Goal: Navigation & Orientation: Understand site structure

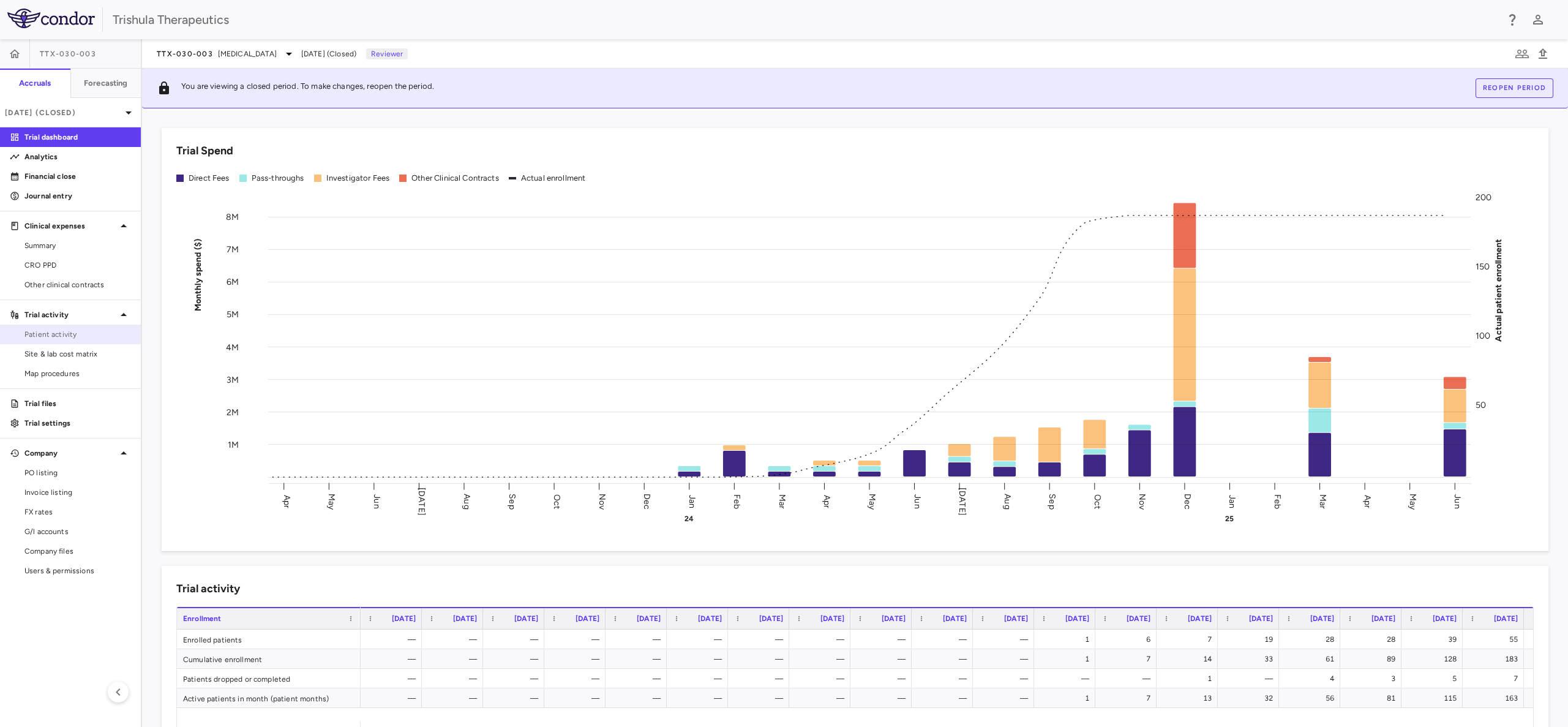
click at [67, 335] on span "Patient activity" at bounding box center [78, 334] width 107 height 11
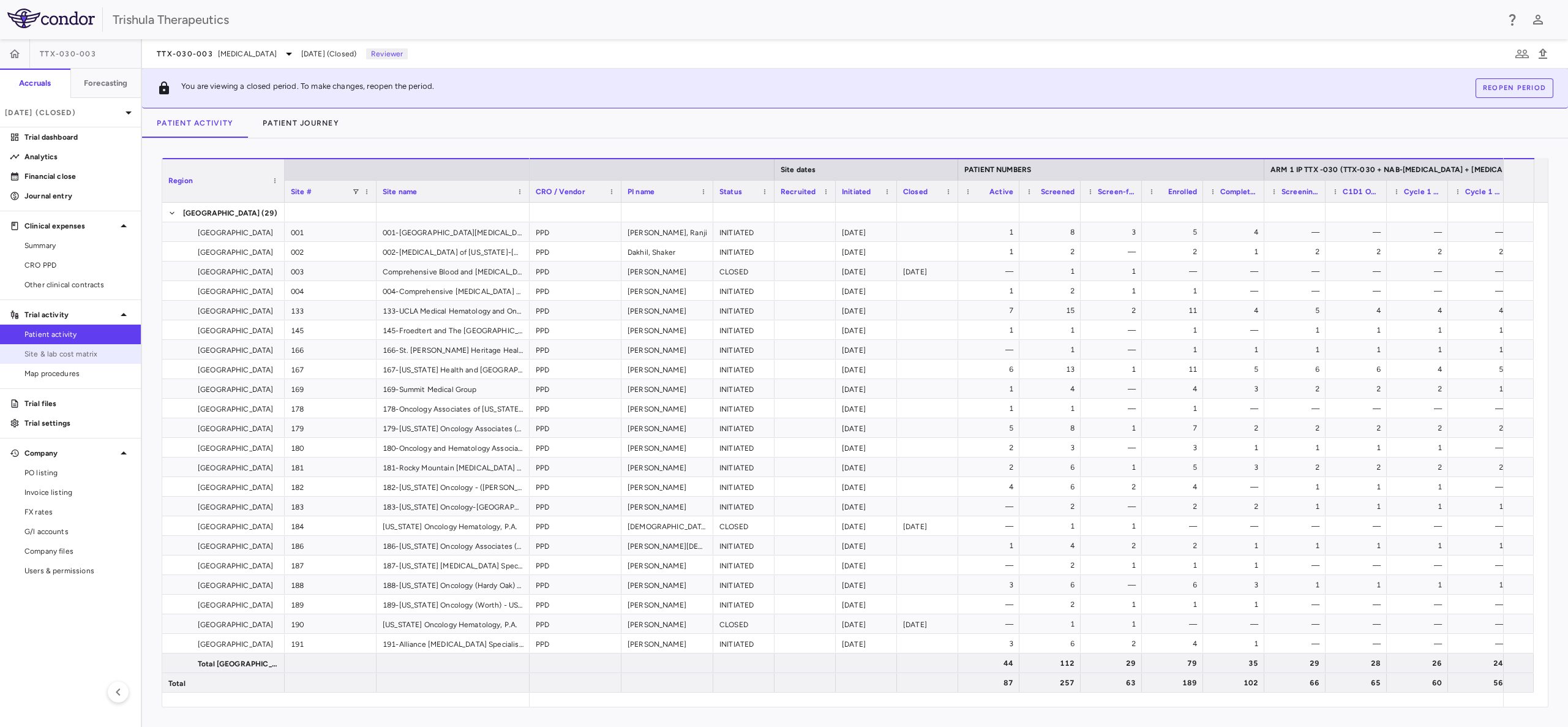
click at [74, 354] on span "Site & lab cost matrix" at bounding box center [78, 353] width 107 height 11
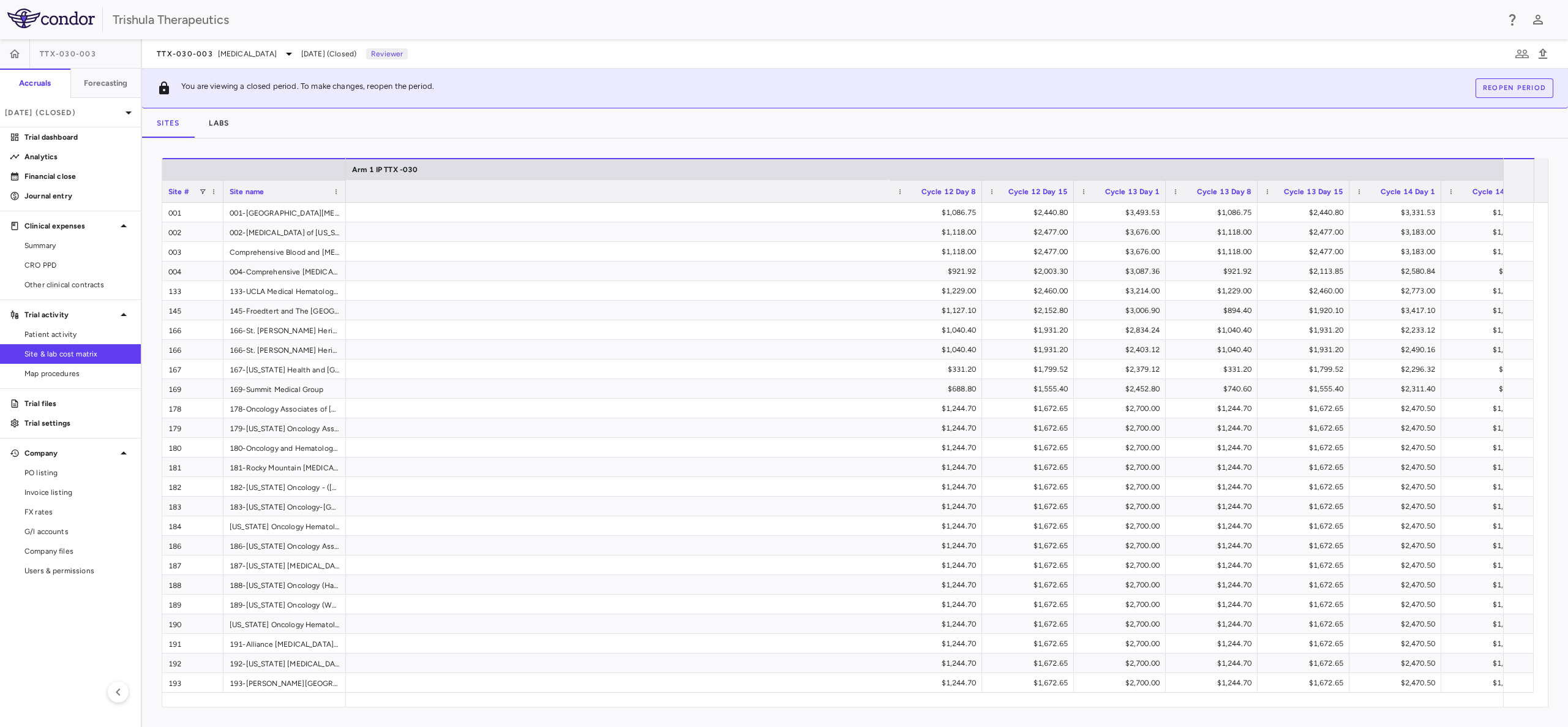
scroll to position [0, 5983]
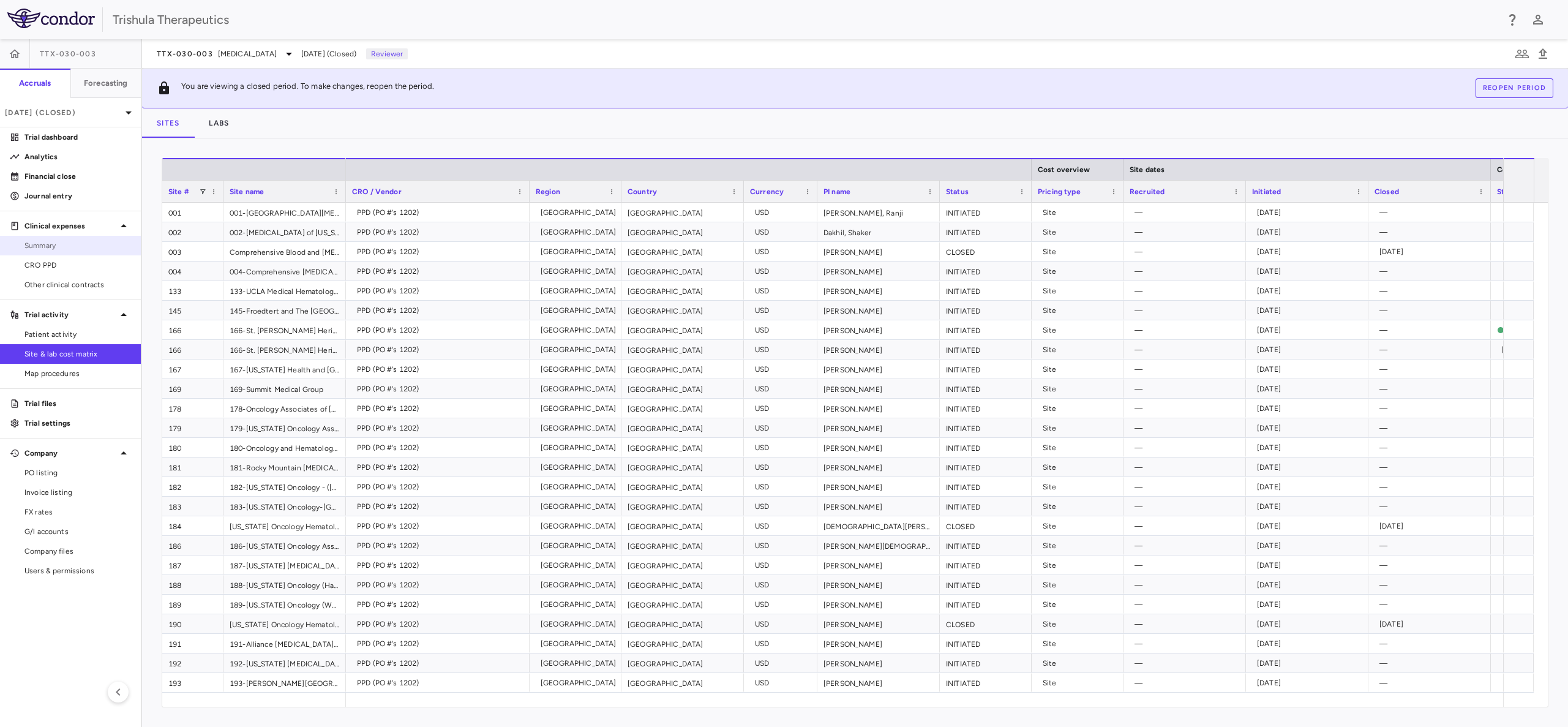
click at [59, 240] on span "Summary" at bounding box center [78, 245] width 107 height 11
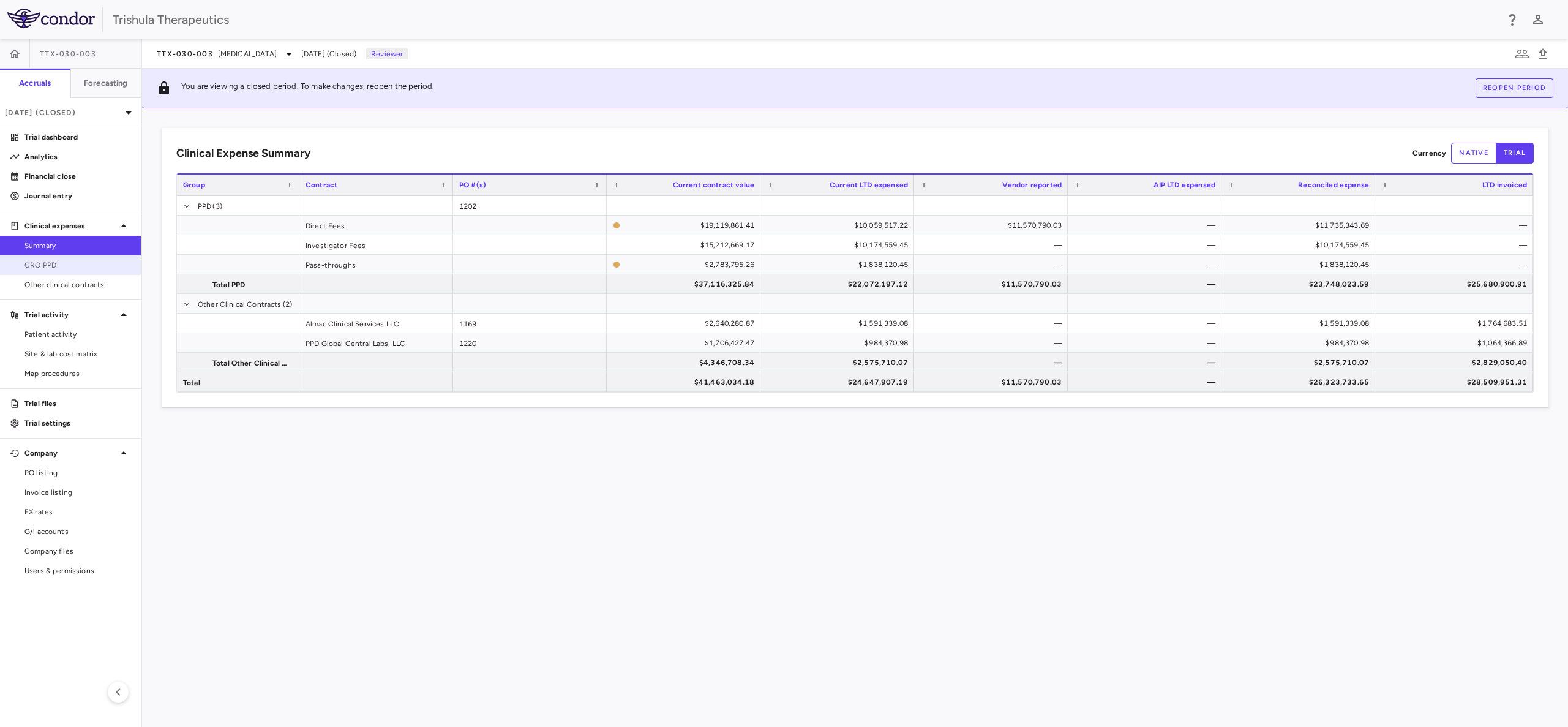
click at [58, 258] on link "CRO PPD" at bounding box center [70, 265] width 141 height 19
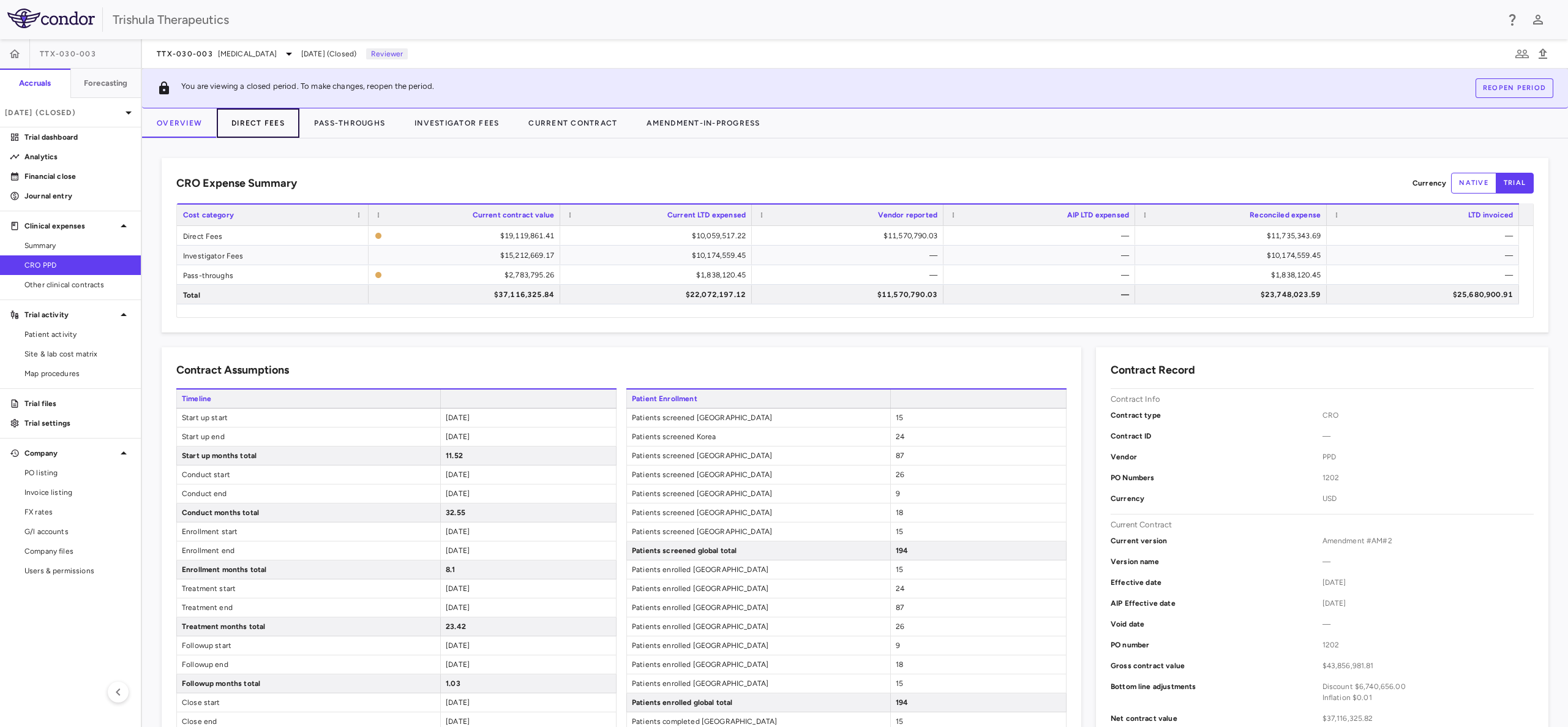
click at [269, 124] on button "Direct Fees" at bounding box center [257, 122] width 83 height 29
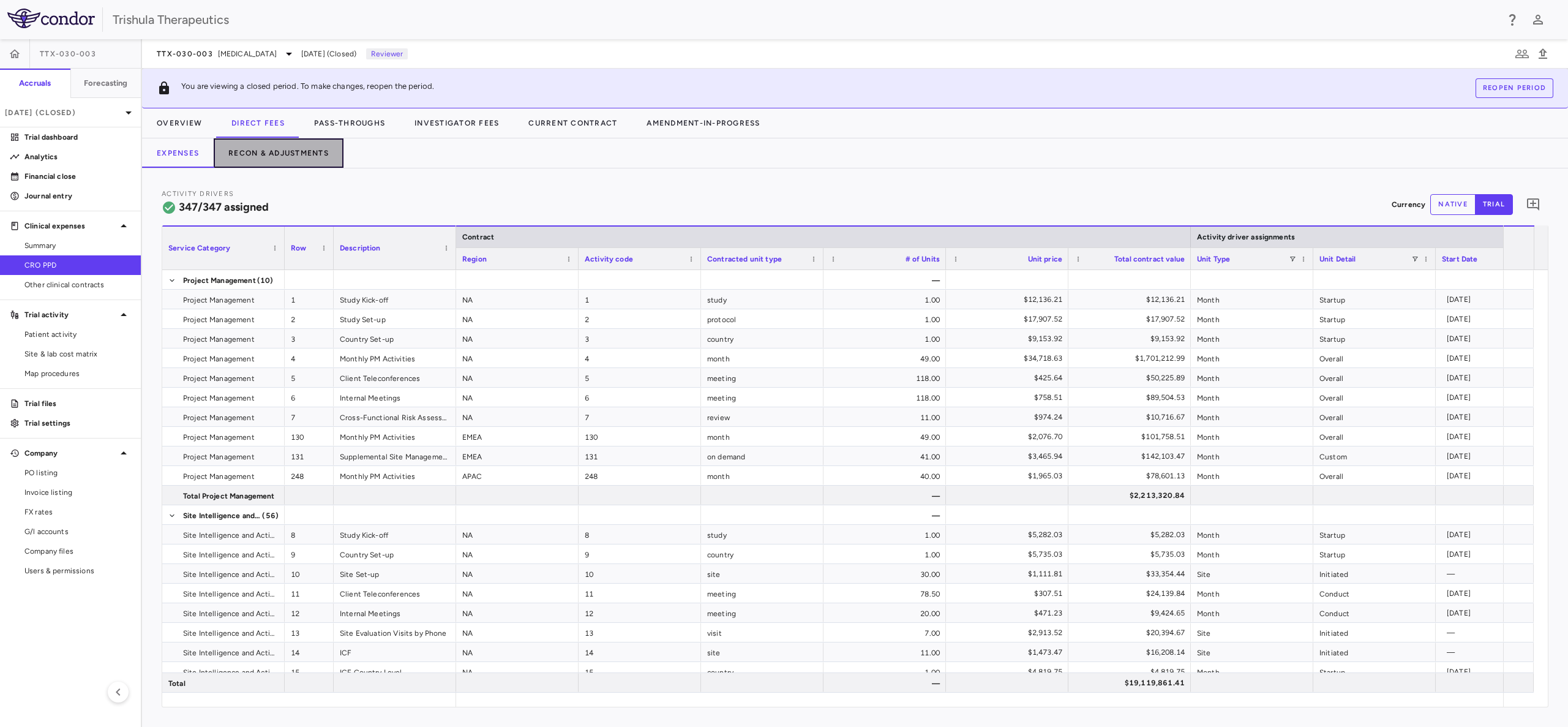
click at [299, 149] on button "Recon & Adjustments" at bounding box center [279, 153] width 130 height 29
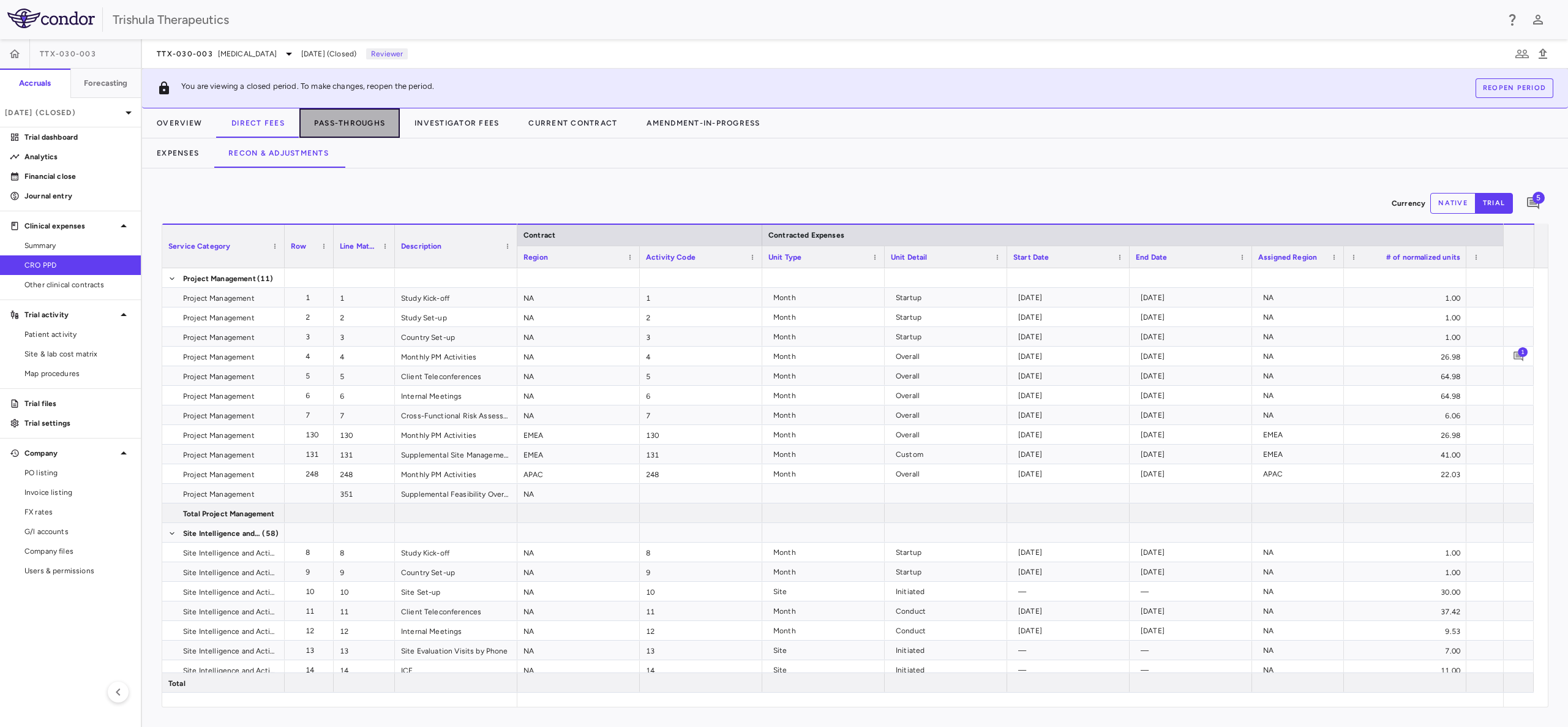
click at [352, 122] on button "Pass-Throughs" at bounding box center [349, 122] width 100 height 29
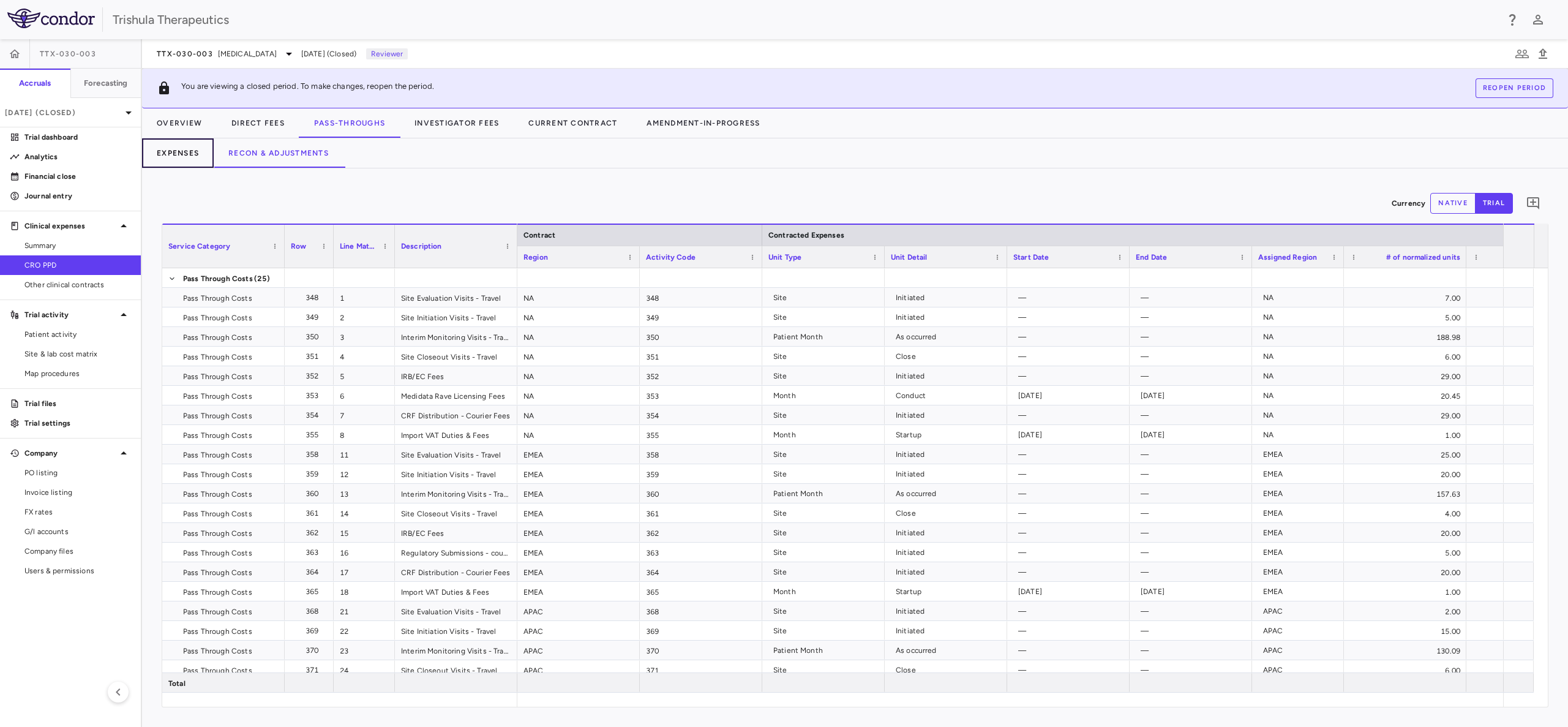
click at [185, 155] on button "Expenses" at bounding box center [178, 153] width 72 height 29
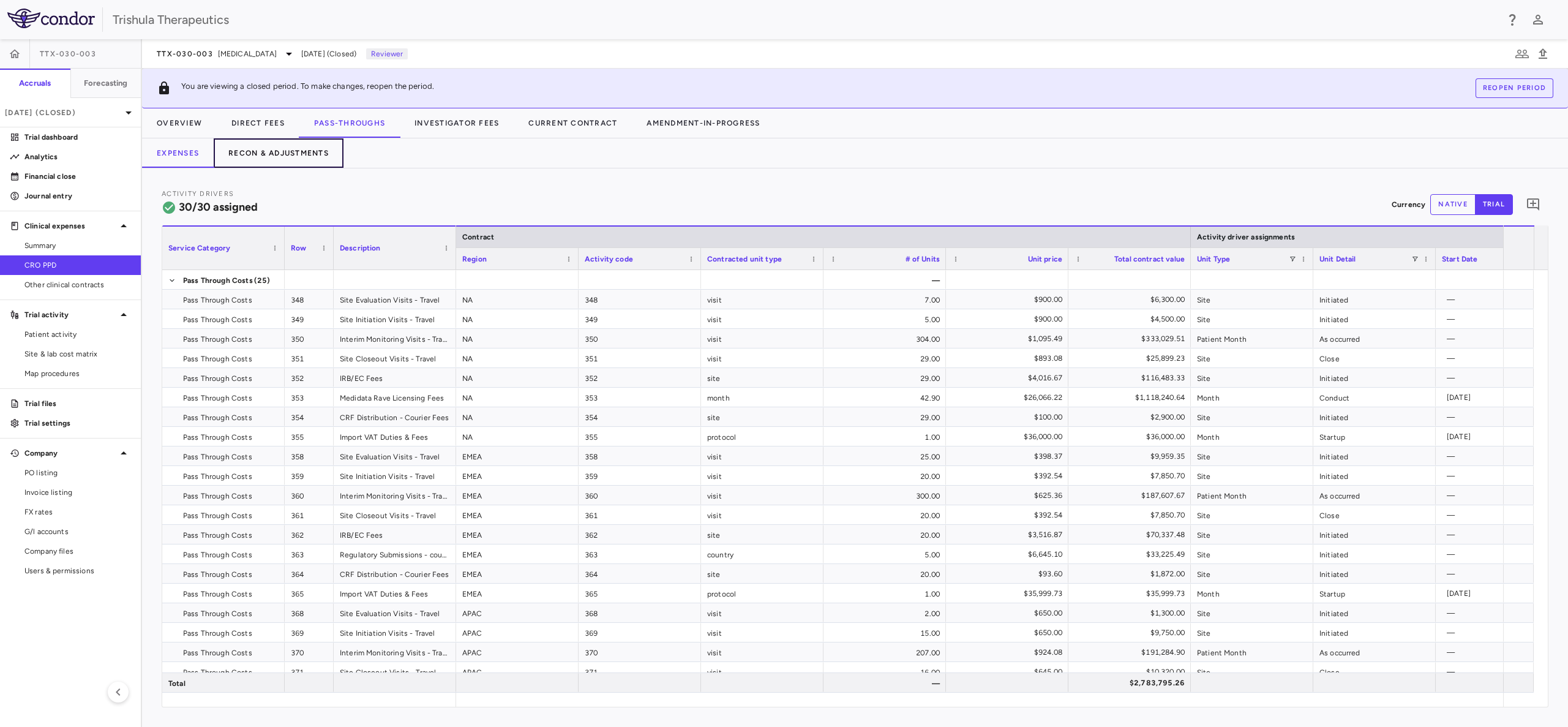
click at [251, 159] on button "Recon & Adjustments" at bounding box center [279, 153] width 130 height 29
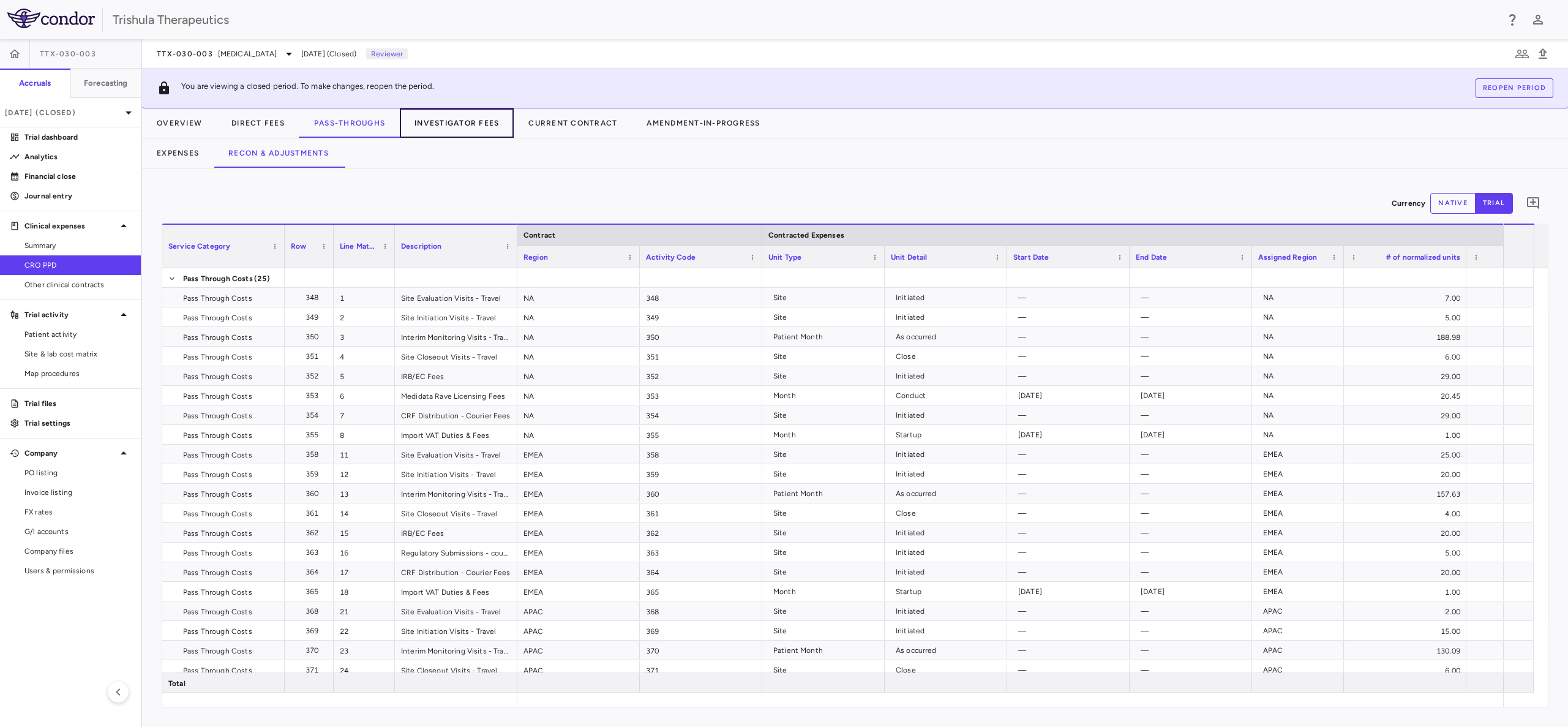
click at [441, 124] on button "Investigator Fees" at bounding box center [456, 122] width 114 height 29
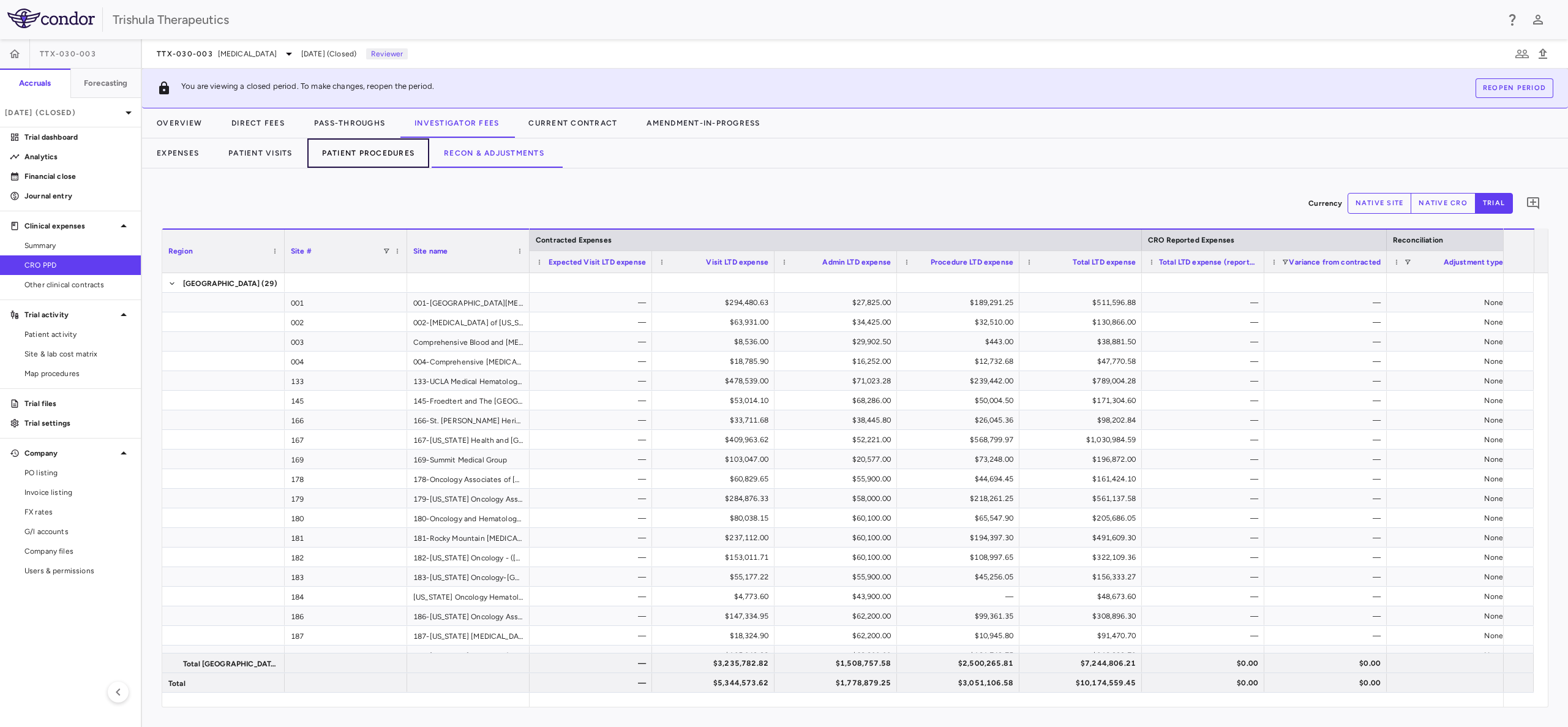
click at [372, 146] on button "Patient Procedures" at bounding box center [368, 153] width 123 height 29
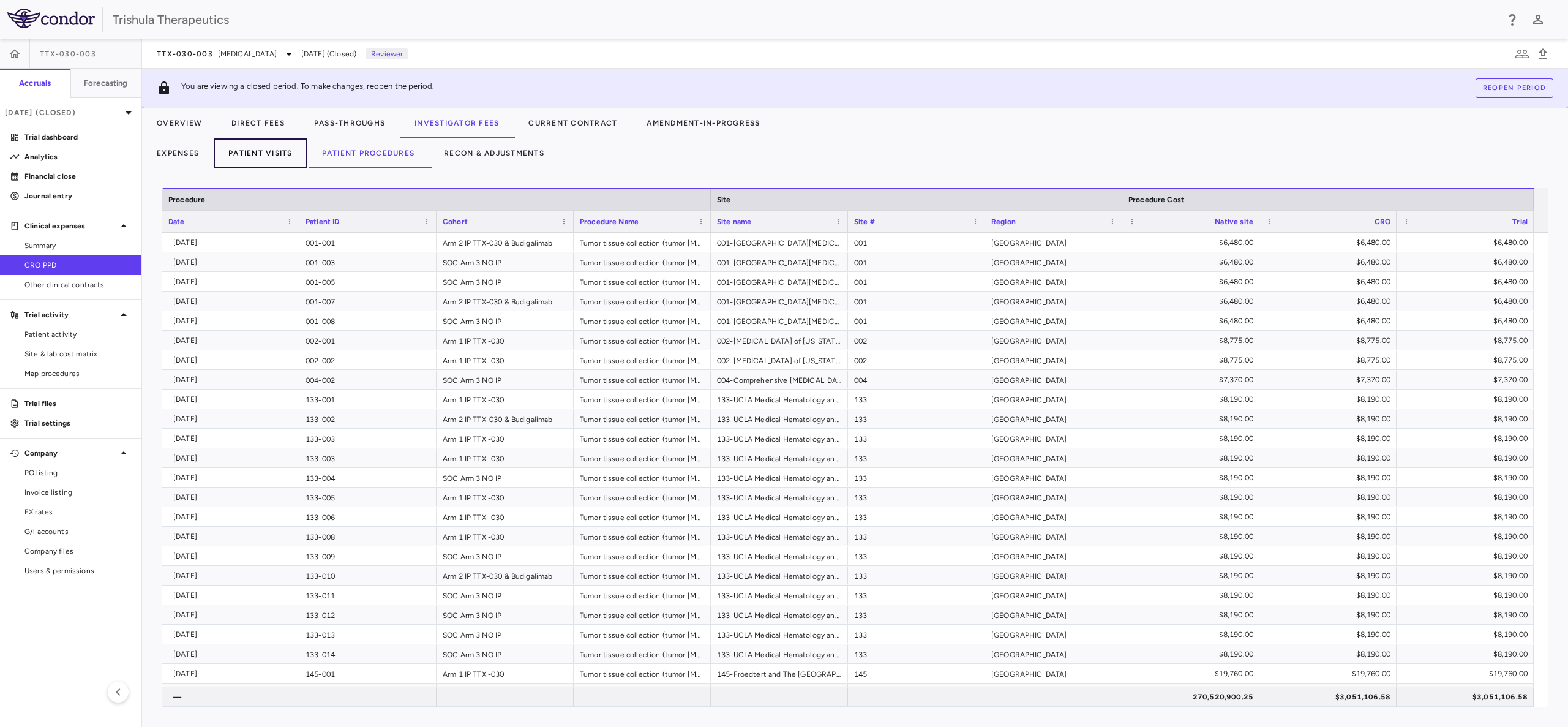
click at [284, 151] on button "Patient Visits" at bounding box center [261, 153] width 94 height 29
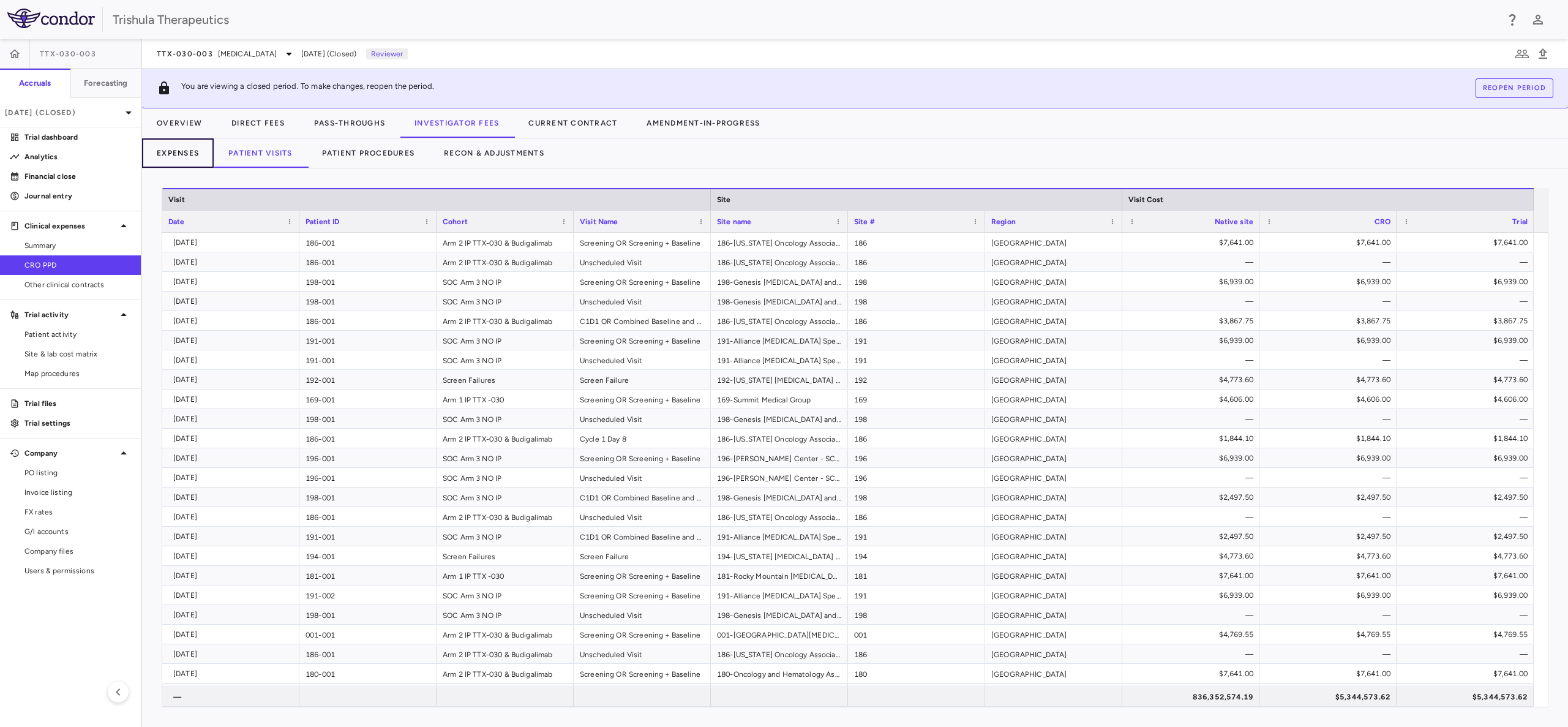
click at [188, 154] on button "Expenses" at bounding box center [178, 153] width 72 height 29
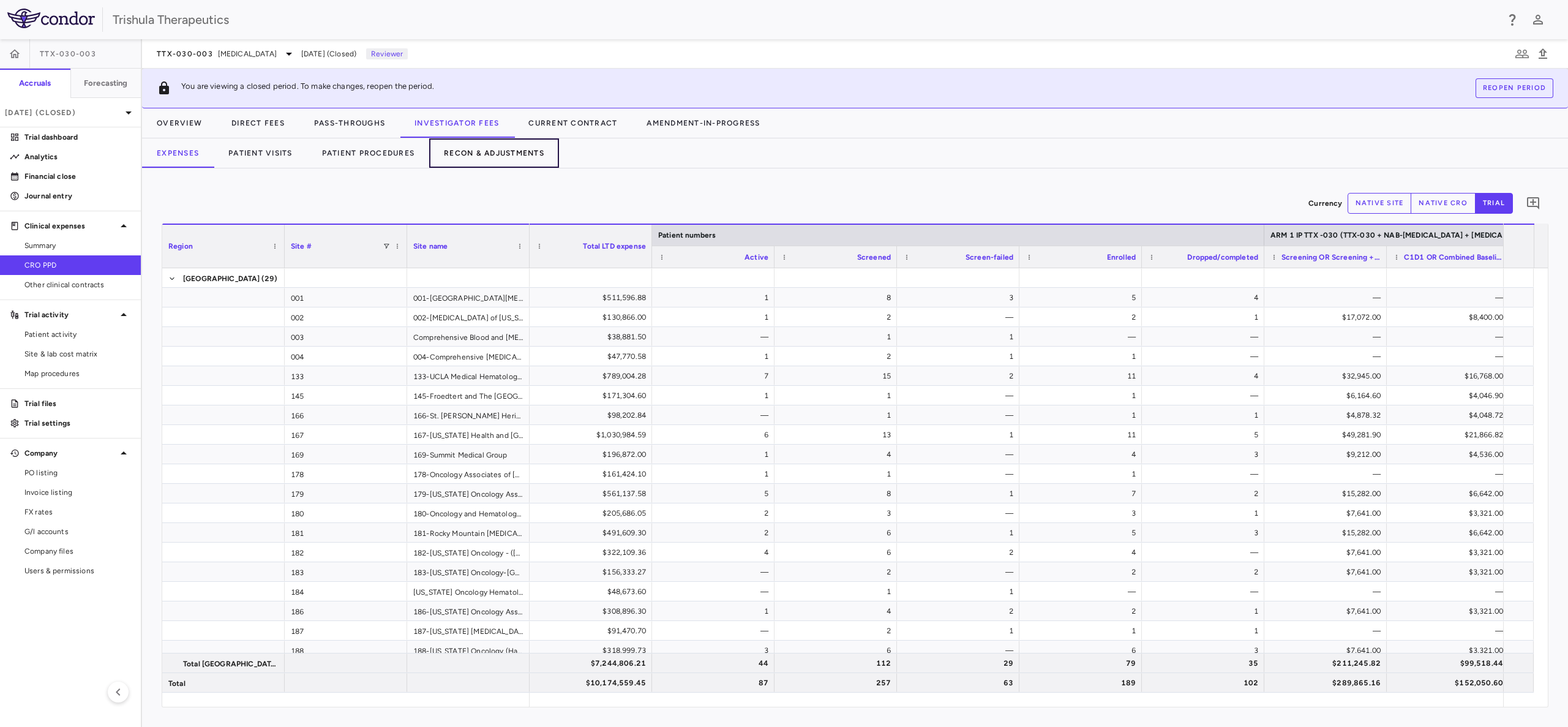
click at [480, 148] on button "Recon & Adjustments" at bounding box center [495, 153] width 130 height 29
